Goal: Information Seeking & Learning: Learn about a topic

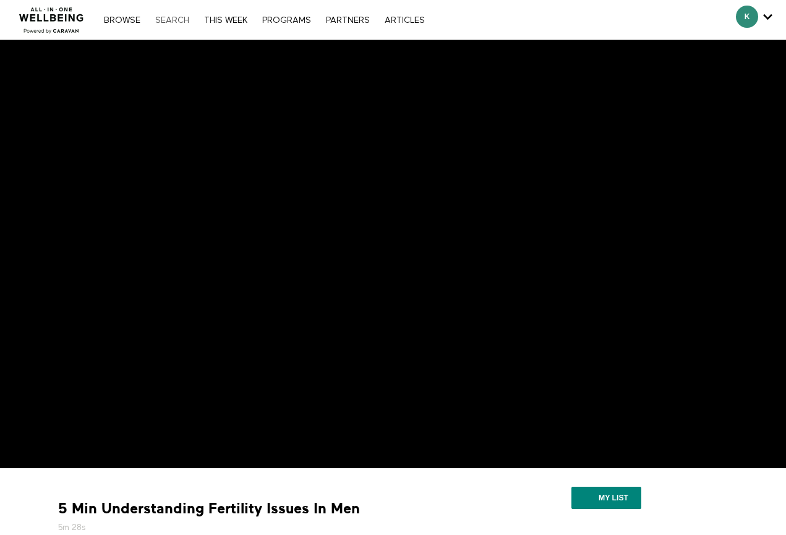
click at [180, 20] on link "Search" at bounding box center [172, 20] width 46 height 9
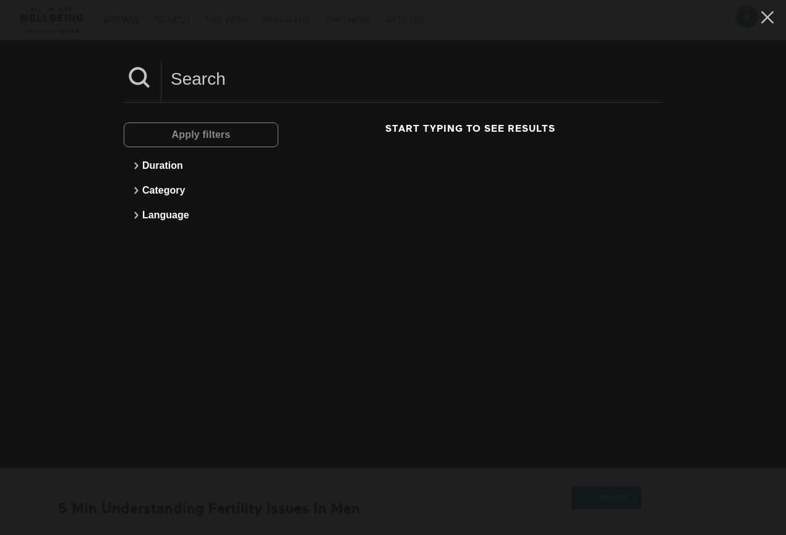
click at [248, 84] on input at bounding box center [411, 79] width 501 height 34
type input "skin cancer"
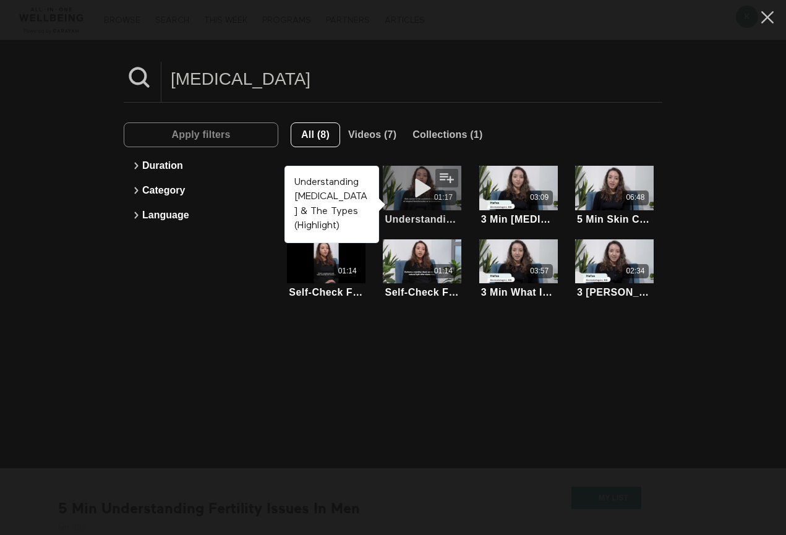
click at [403, 200] on div "01:17" at bounding box center [422, 198] width 79 height 14
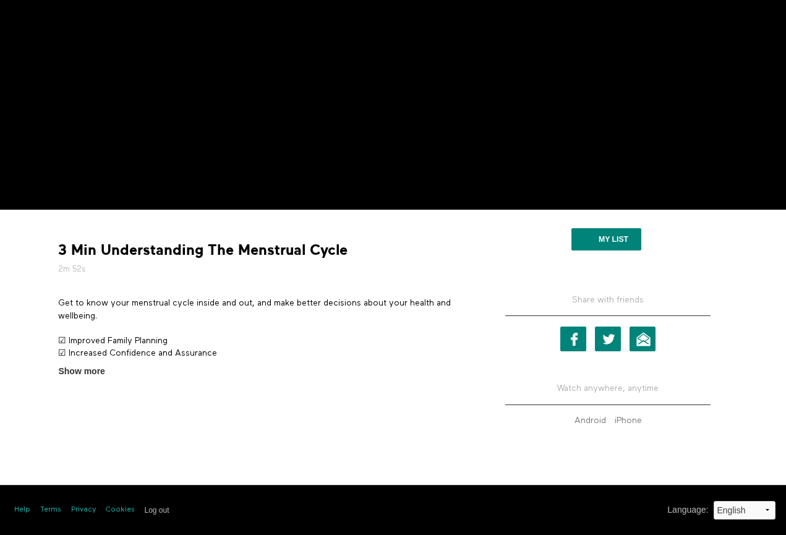
scroll to position [258, 0]
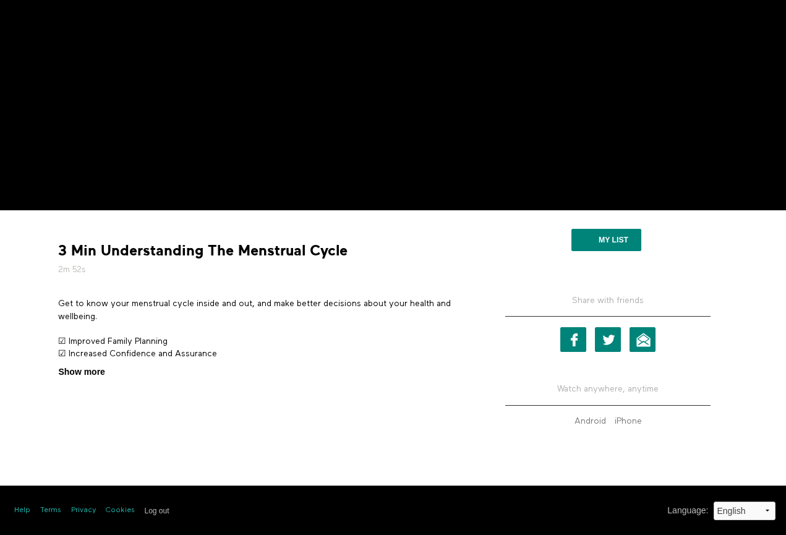
click at [93, 369] on span "Show more" at bounding box center [81, 372] width 46 height 13
click at [0, 0] on input "Show more Show less" at bounding box center [0, 0] width 0 height 0
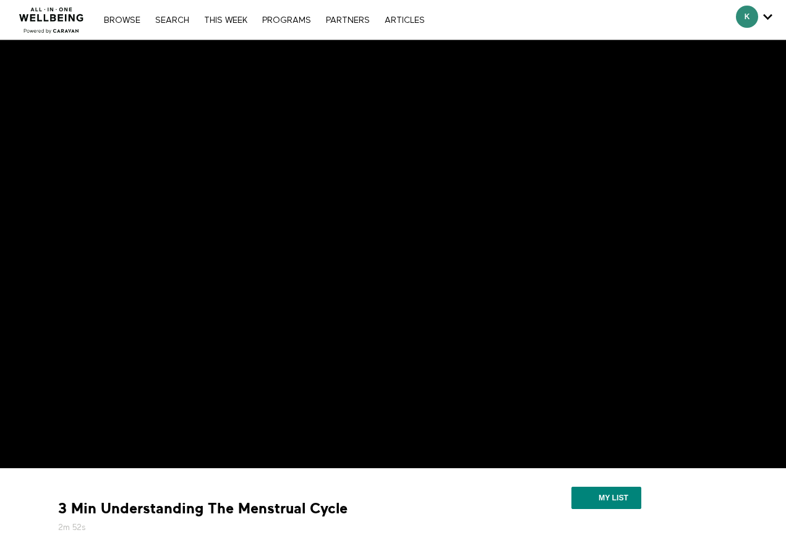
scroll to position [0, 0]
click at [182, 19] on link "Search" at bounding box center [172, 20] width 46 height 9
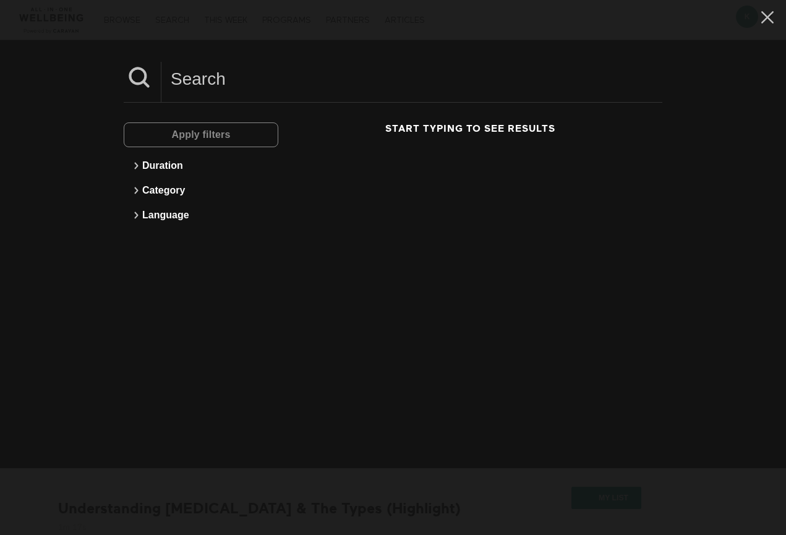
click at [197, 76] on input at bounding box center [411, 79] width 501 height 34
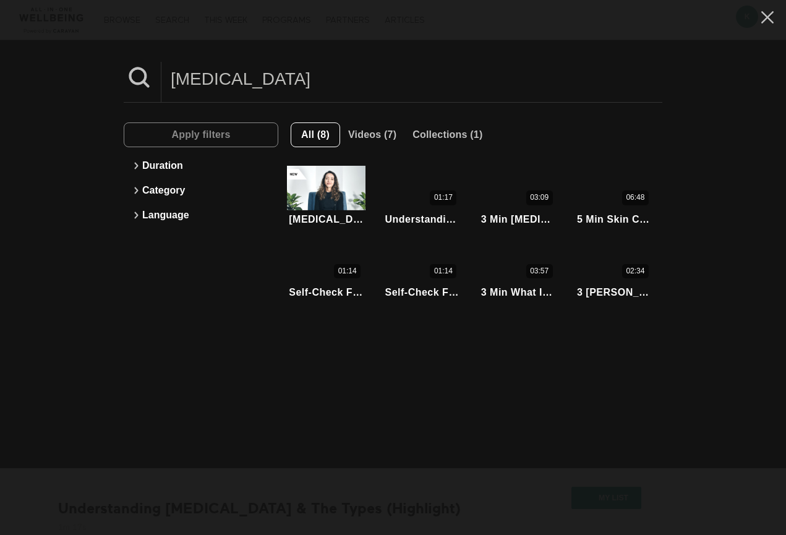
type input "skin cancer"
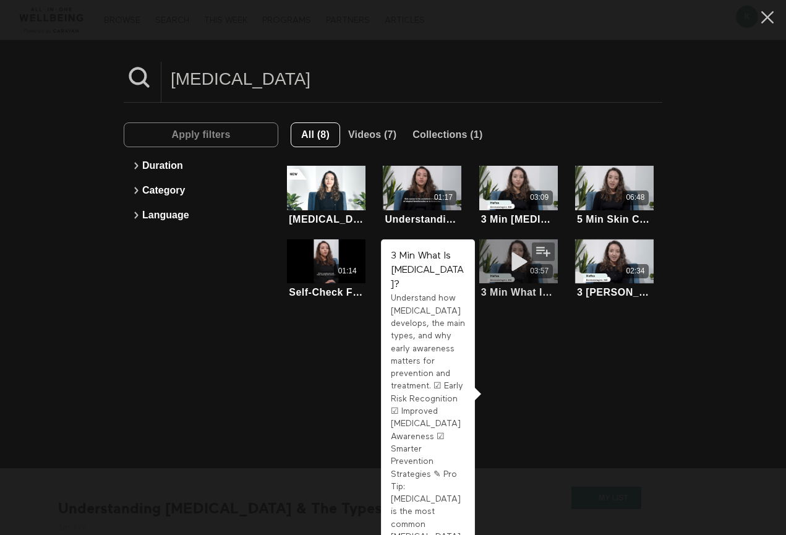
click at [528, 273] on span at bounding box center [518, 261] width 37 height 25
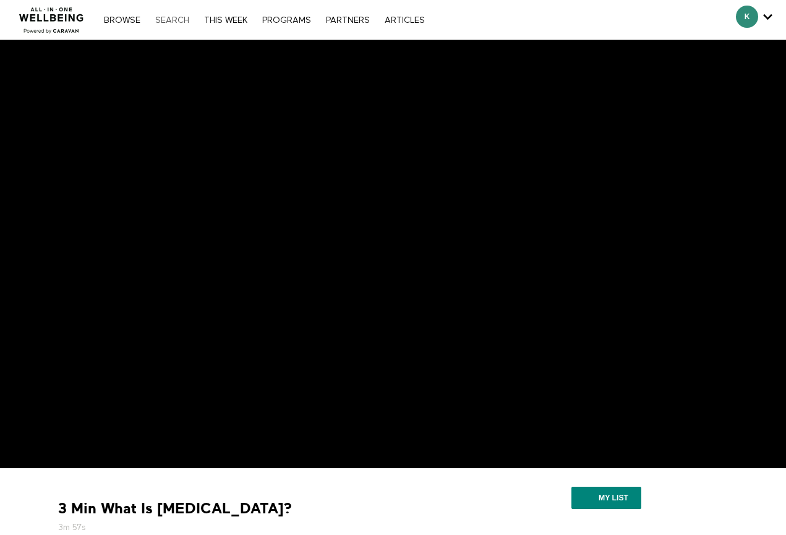
click at [172, 19] on link "Search" at bounding box center [172, 20] width 46 height 9
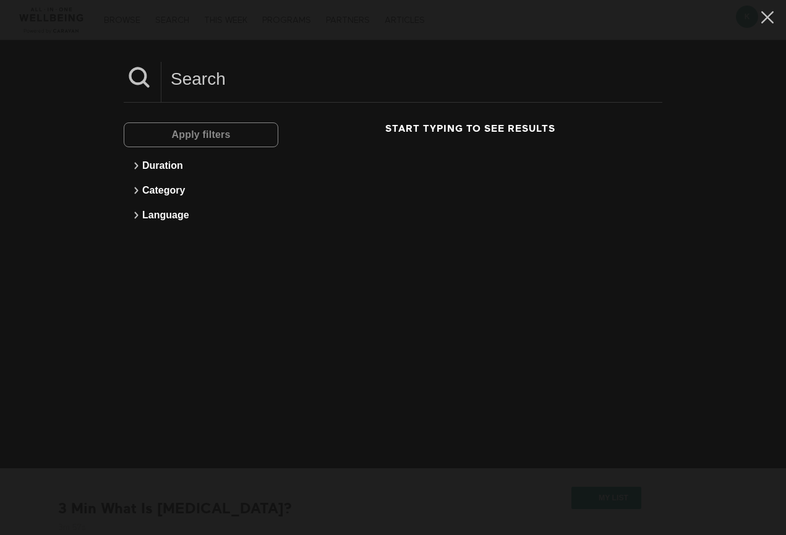
click at [209, 85] on input at bounding box center [411, 79] width 501 height 34
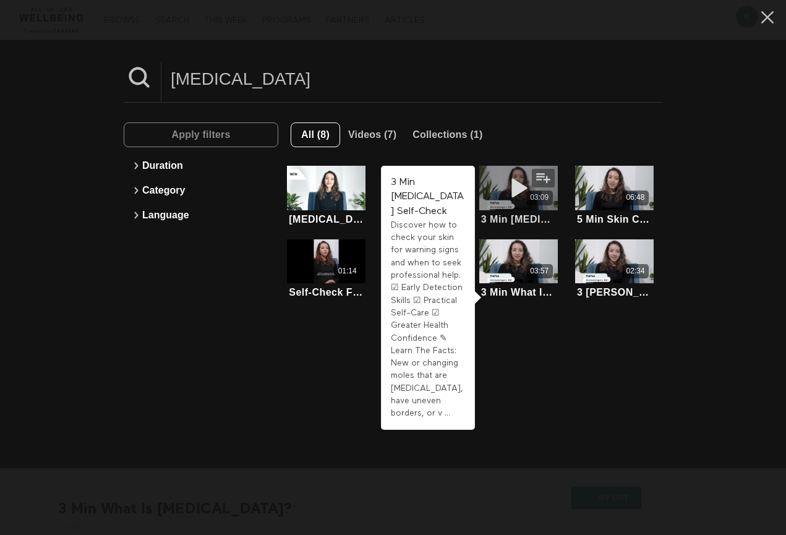
type input "[MEDICAL_DATA]"
click at [504, 202] on div "03:09" at bounding box center [518, 198] width 79 height 14
